Goal: Task Accomplishment & Management: Use online tool/utility

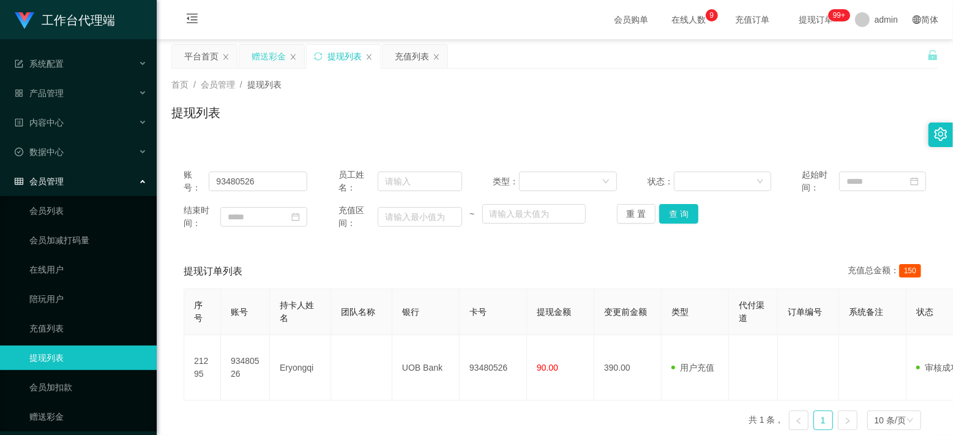
click at [271, 55] on div "赠送彩金" at bounding box center [269, 56] width 34 height 23
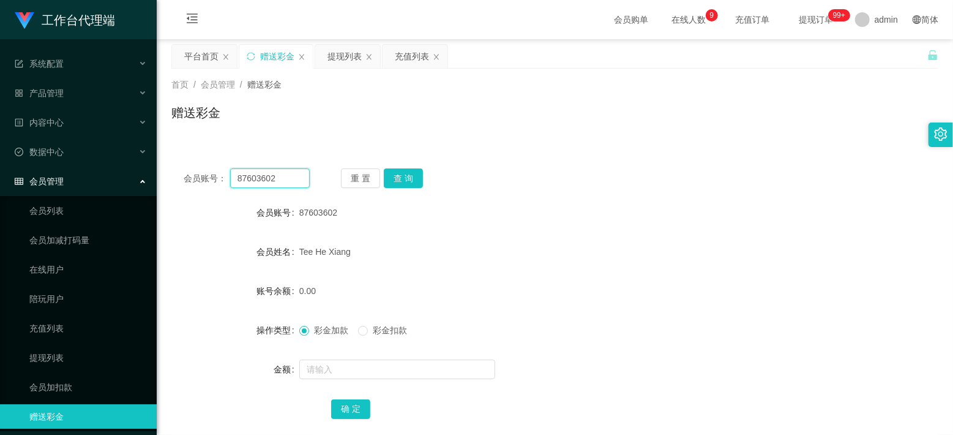
click at [263, 175] on input "87603602" at bounding box center [270, 178] width 80 height 20
drag, startPoint x: 263, startPoint y: 175, endPoint x: 273, endPoint y: 177, distance: 10.1
click at [263, 175] on input "87603602" at bounding box center [270, 178] width 80 height 20
paste input "haobin198101"
type input "haobin19810102"
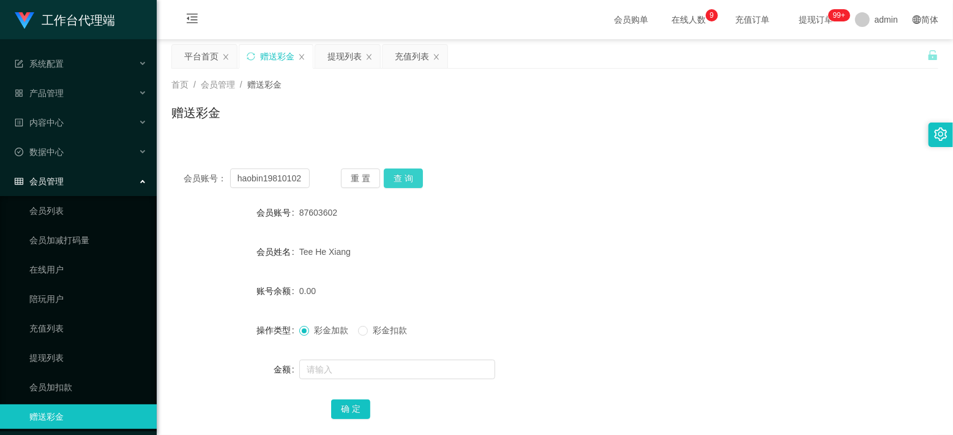
click at [404, 176] on button "查 询" at bounding box center [403, 178] width 39 height 20
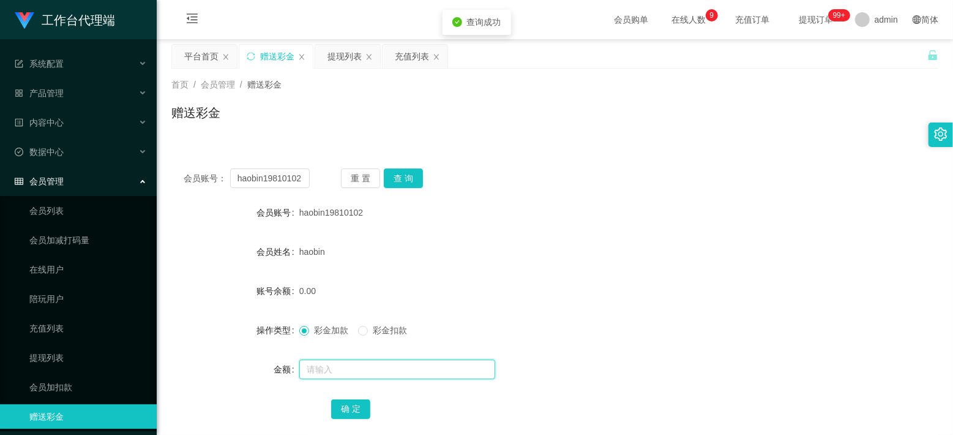
click at [332, 366] on input "text" at bounding box center [397, 369] width 196 height 20
type input "100"
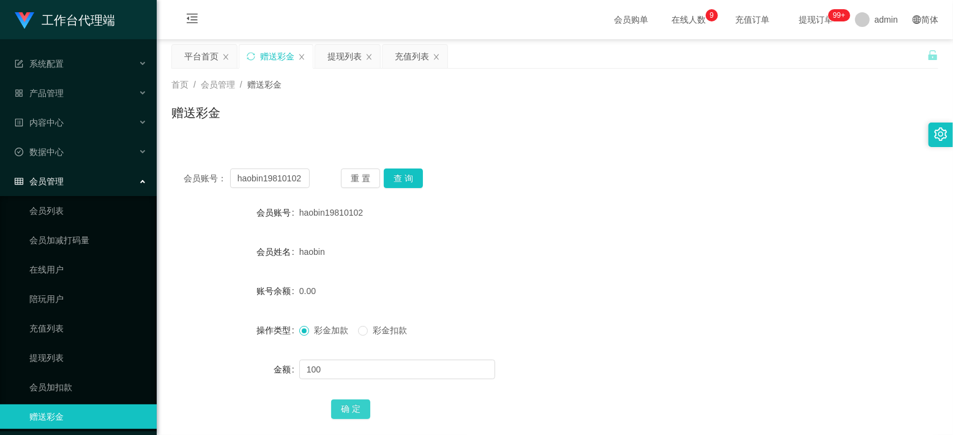
click at [346, 410] on button "确 定" at bounding box center [350, 409] width 39 height 20
click at [599, 265] on form "会员账号 haobin19810102 会员姓名 haobin 账号余额 100.00 操作类型 彩金加款 彩金扣款 金额 确 定" at bounding box center [554, 310] width 767 height 220
